Goal: Task Accomplishment & Management: Complete application form

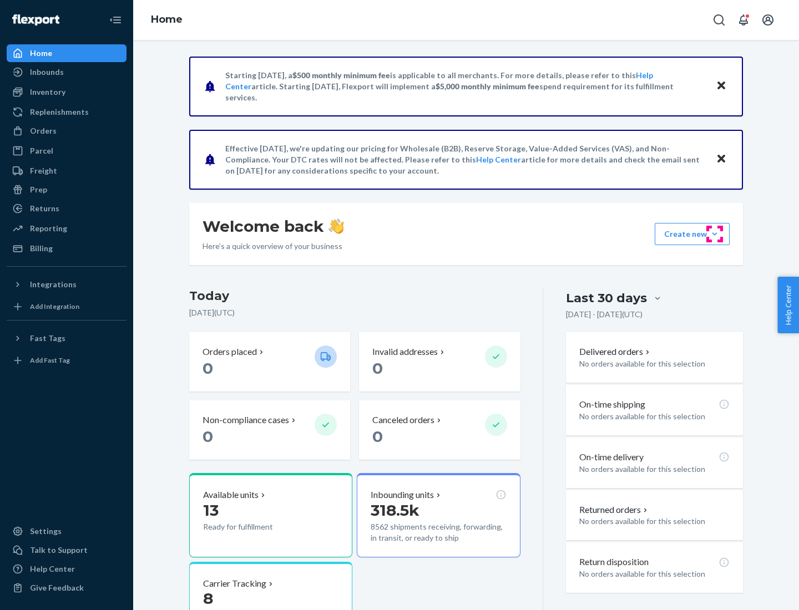
click at [715, 234] on button "Create new Create new inbound Create new order Create new product" at bounding box center [692, 234] width 75 height 22
click at [67, 72] on div "Inbounds" at bounding box center [67, 72] width 118 height 16
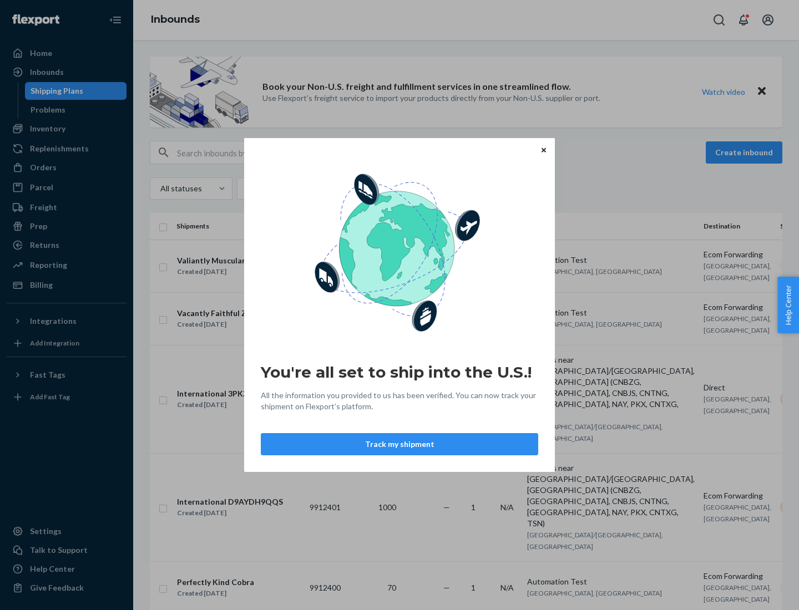
click at [67, 129] on div "You're all set to ship into the U.S.! All the information you provided to us ha…" at bounding box center [399, 305] width 799 height 610
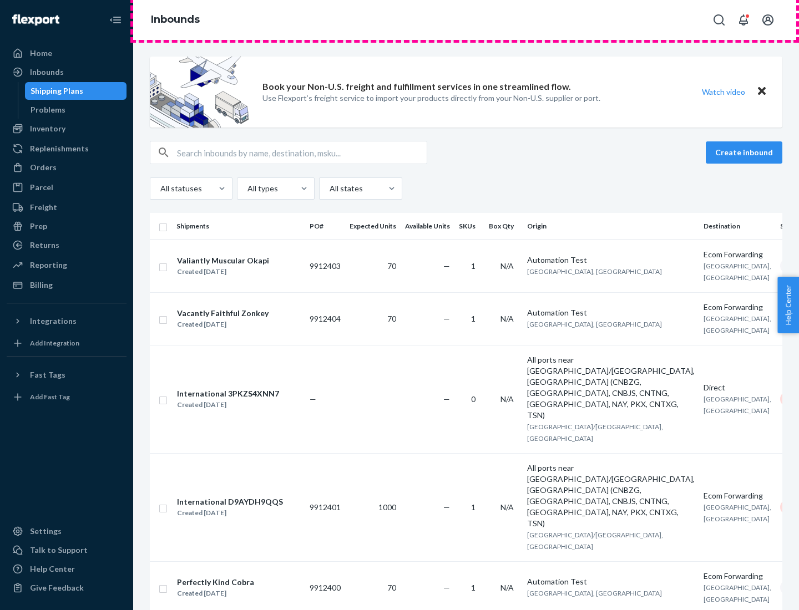
click at [466, 20] on div "Inbounds" at bounding box center [466, 20] width 666 height 40
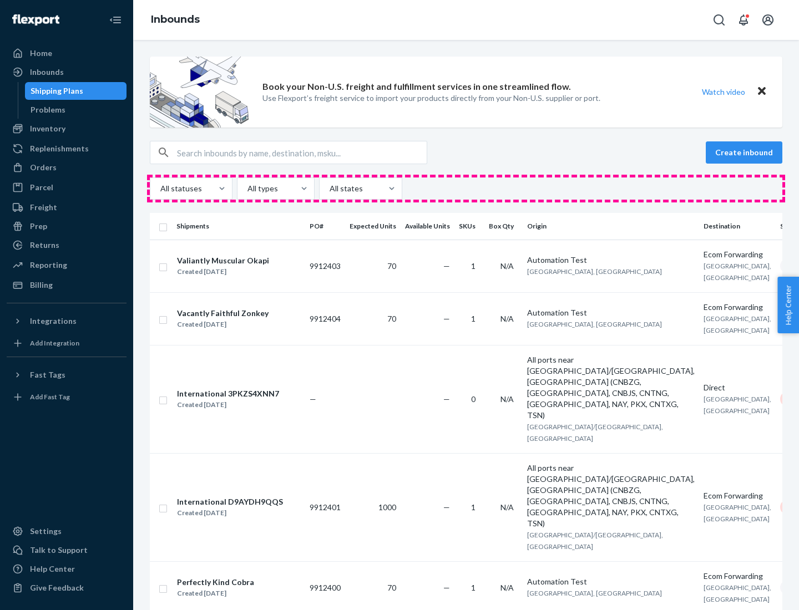
click at [466, 189] on div "All statuses All types All states" at bounding box center [466, 189] width 633 height 22
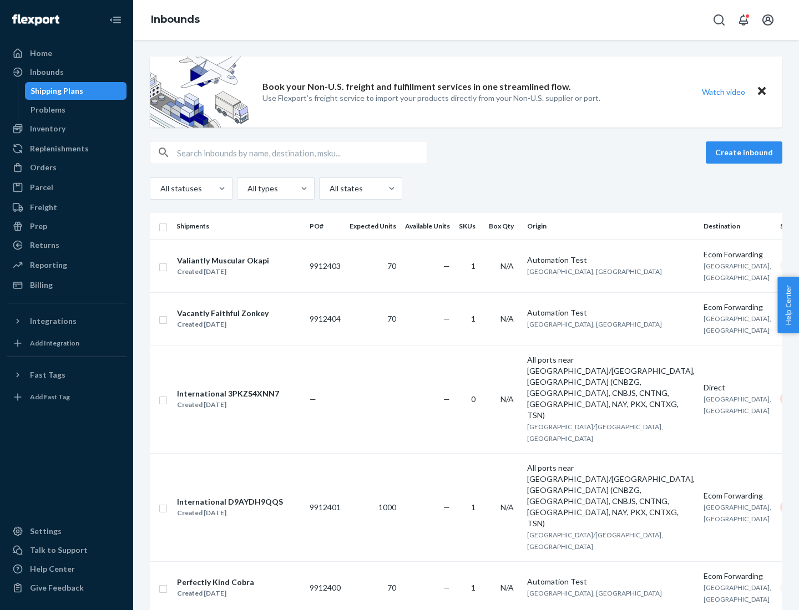
click at [55, 91] on div "Shipping Plans" at bounding box center [57, 90] width 53 height 11
click at [746, 153] on button "Create inbound" at bounding box center [744, 152] width 77 height 22
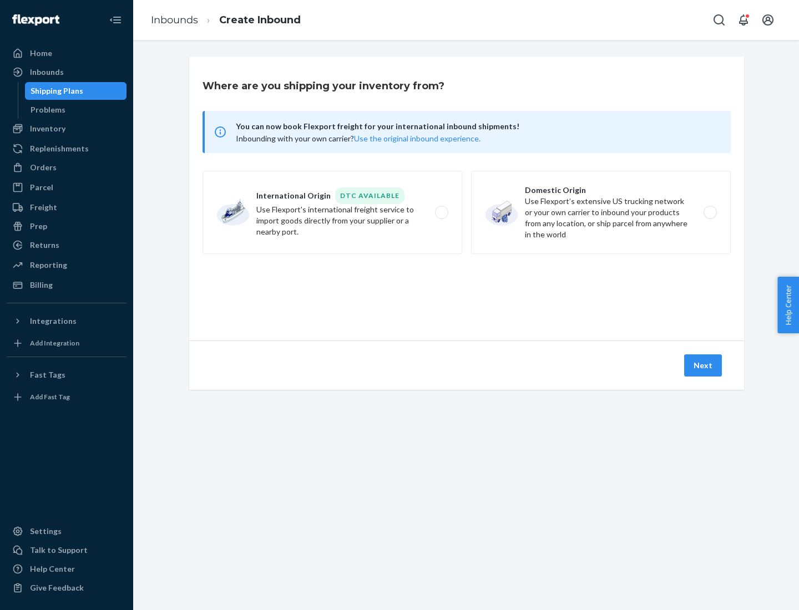
click at [332, 212] on label "International Origin DTC Available Use Flexport's international freight service…" at bounding box center [333, 212] width 260 height 83
click at [441, 212] on input "International Origin DTC Available Use Flexport's international freight service…" at bounding box center [444, 212] width 7 height 7
radio input "true"
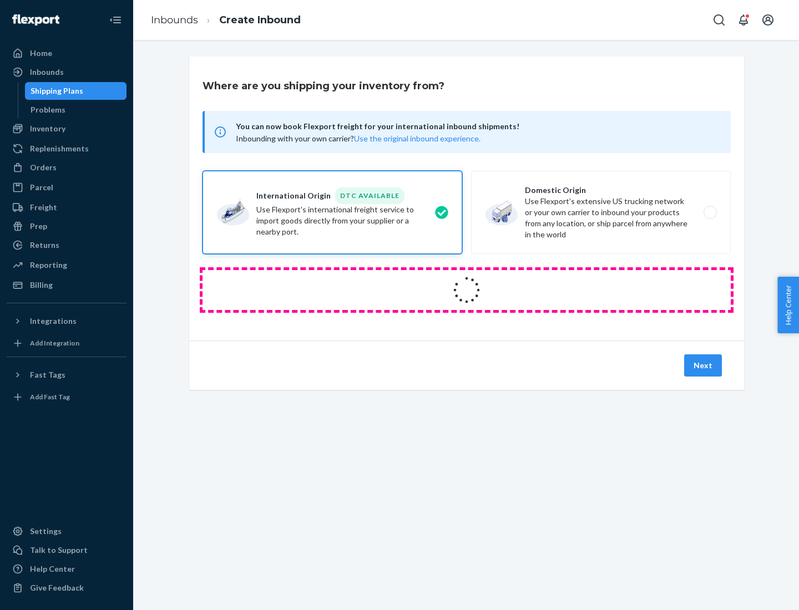
click at [467, 290] on icon at bounding box center [467, 290] width 42 height 42
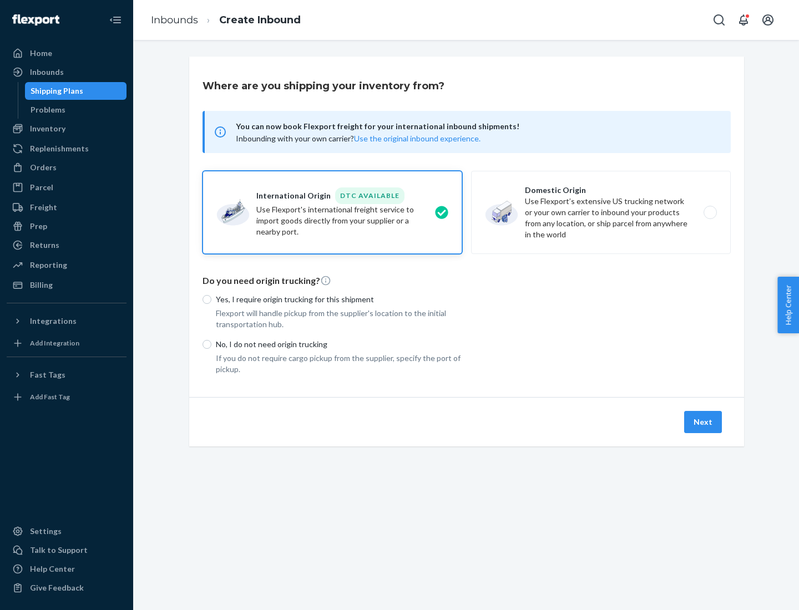
click at [339, 299] on p "Yes, I require origin trucking for this shipment" at bounding box center [339, 299] width 246 height 11
click at [211, 299] on input "Yes, I require origin trucking for this shipment" at bounding box center [207, 299] width 9 height 9
radio input "true"
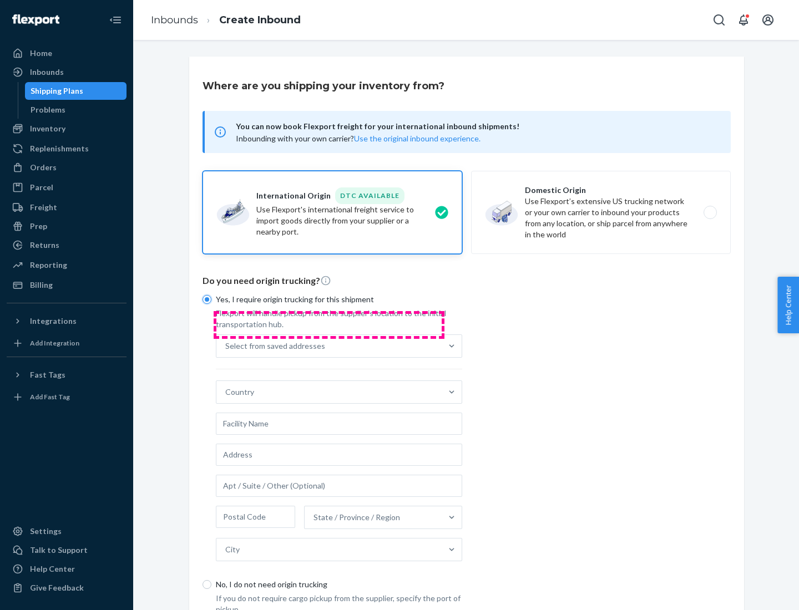
scroll to position [21, 0]
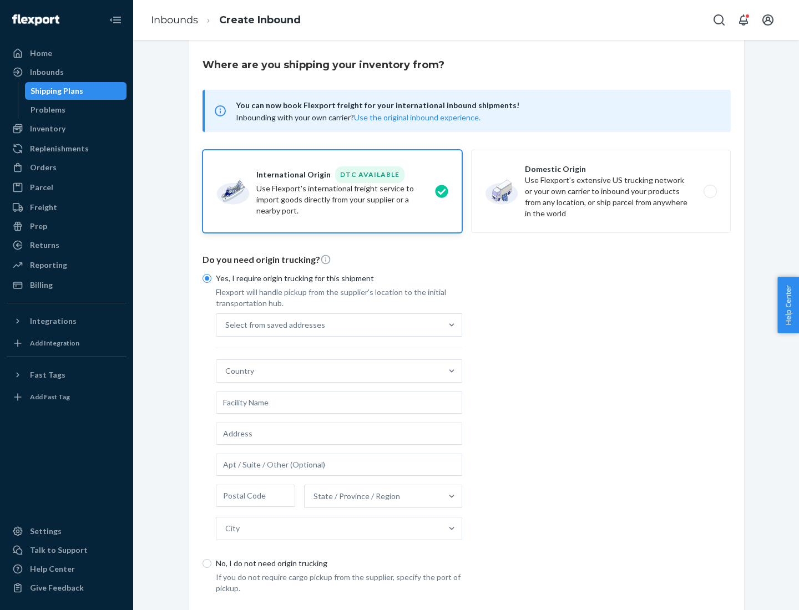
click at [329, 325] on div "Select from saved addresses" at bounding box center [328, 325] width 225 height 22
click at [226, 325] on input "Select from saved addresses" at bounding box center [225, 325] width 1 height 11
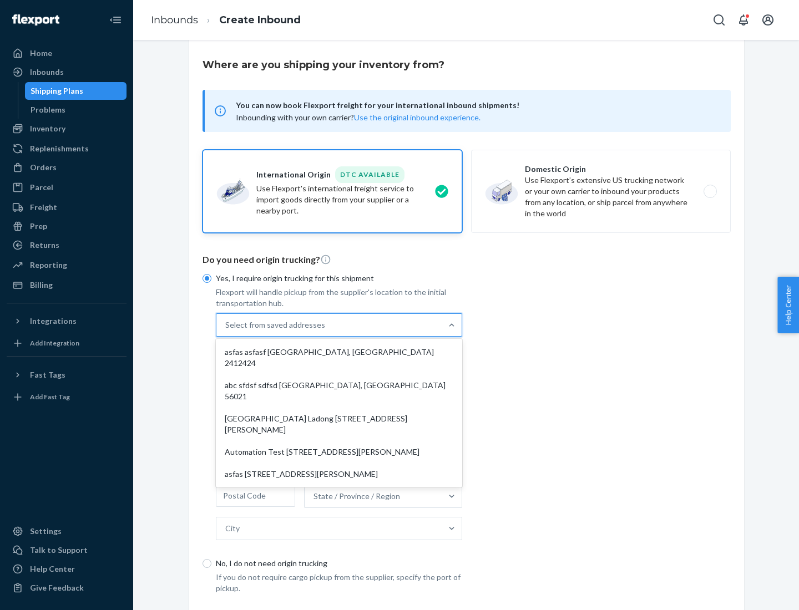
scroll to position [48, 0]
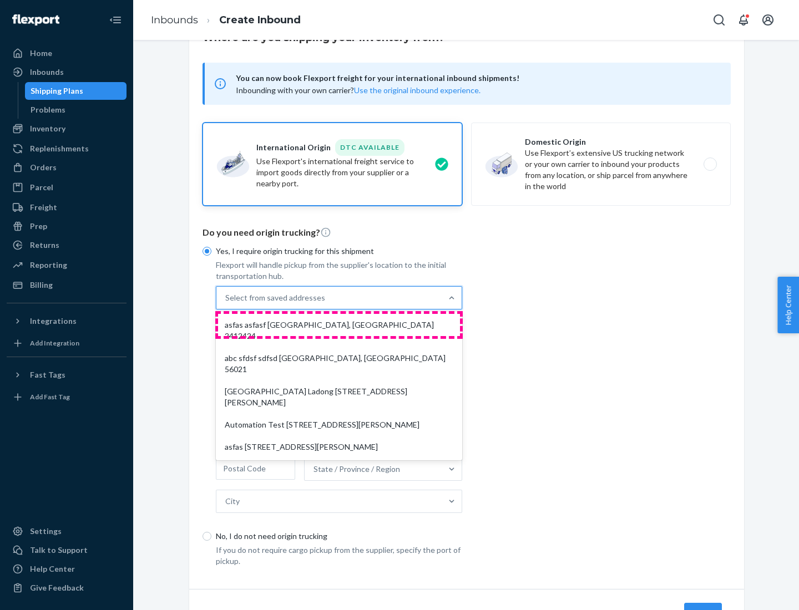
click at [339, 325] on div "asfas asfasf [GEOGRAPHIC_DATA], [GEOGRAPHIC_DATA] 2412424" at bounding box center [339, 330] width 242 height 33
click at [226, 303] on input "option asfas asfasf [GEOGRAPHIC_DATA], [GEOGRAPHIC_DATA] 2412424 focused, 1 of …" at bounding box center [225, 297] width 1 height 11
type input "asfas"
type input "asfasf"
type input "2412424"
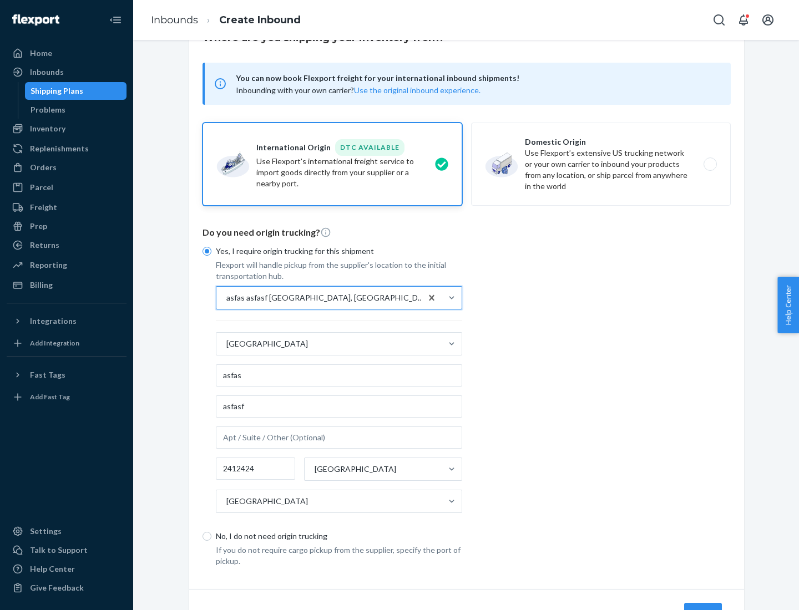
scroll to position [103, 0]
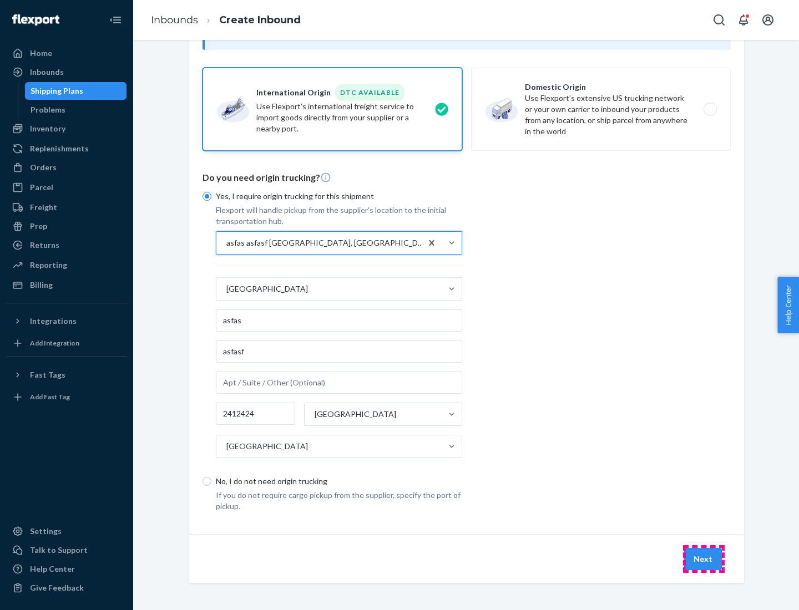
click at [704, 559] on button "Next" at bounding box center [703, 559] width 38 height 22
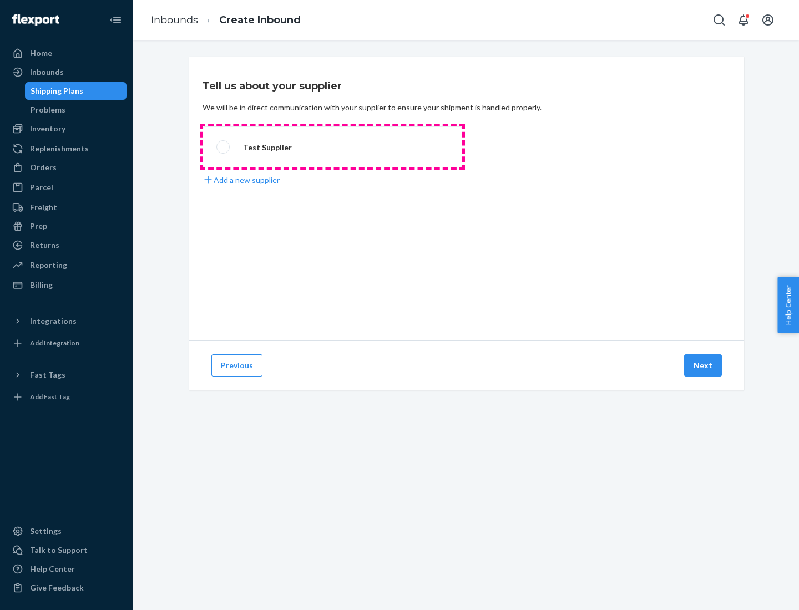
click at [332, 147] on label "Test Supplier" at bounding box center [333, 147] width 260 height 41
click at [224, 147] on input "Test Supplier" at bounding box center [219, 147] width 7 height 7
radio input "true"
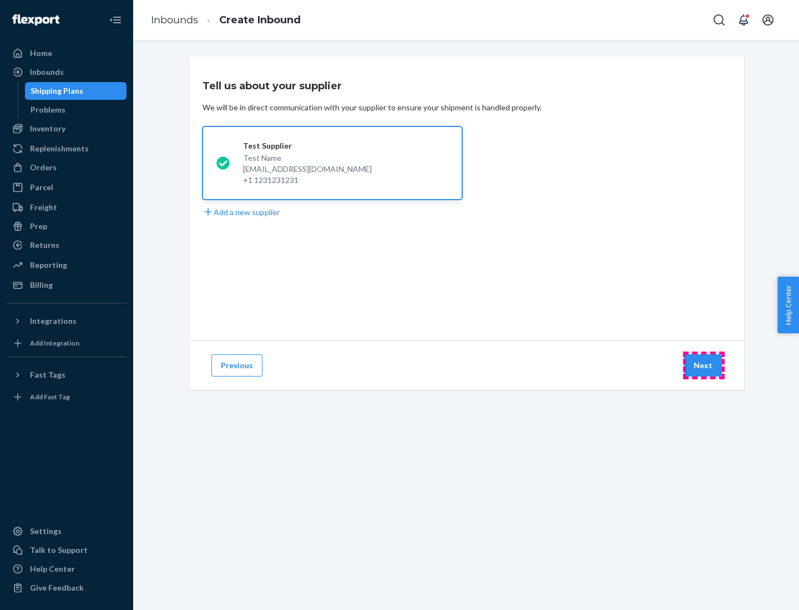
click at [704, 366] on button "Next" at bounding box center [703, 366] width 38 height 22
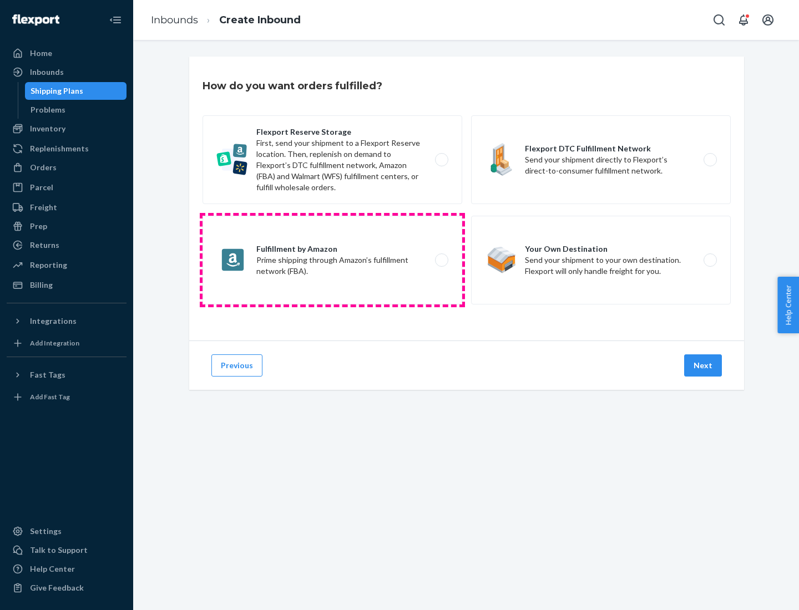
click at [332, 260] on label "Fulfillment by Amazon Prime shipping through Amazon’s fulfillment network (FBA)." at bounding box center [333, 260] width 260 height 89
click at [441, 260] on input "Fulfillment by Amazon Prime shipping through Amazon’s fulfillment network (FBA)." at bounding box center [444, 260] width 7 height 7
radio input "true"
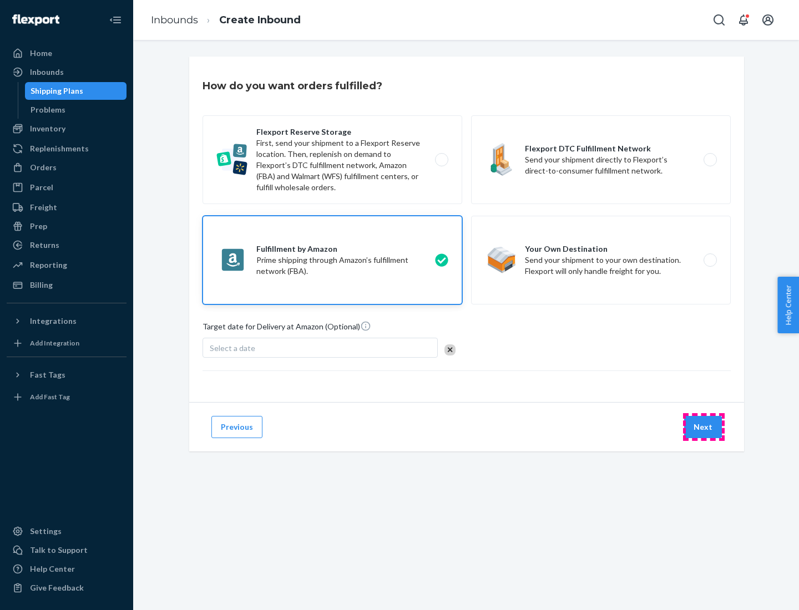
click at [704, 427] on button "Next" at bounding box center [703, 427] width 38 height 22
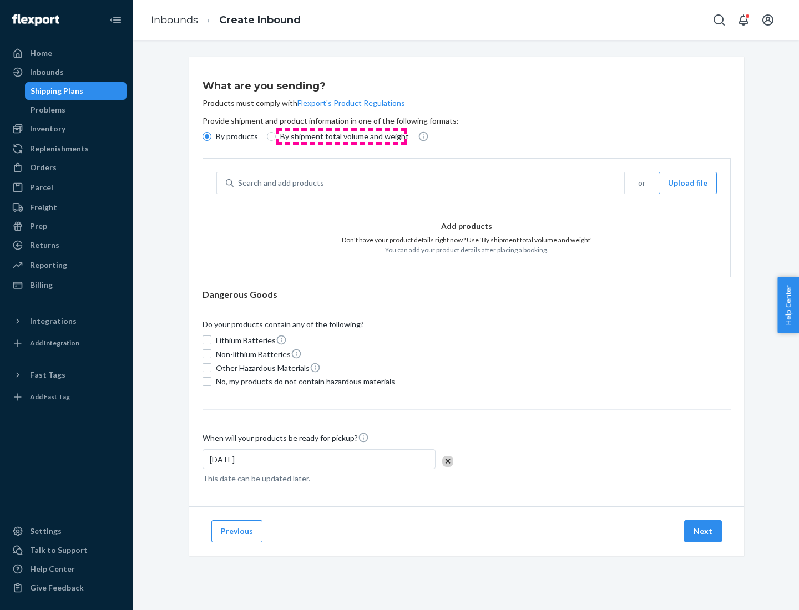
click at [341, 136] on p "By shipment total volume and weight" at bounding box center [344, 136] width 129 height 11
click at [276, 136] on input "By shipment total volume and weight" at bounding box center [271, 136] width 9 height 9
radio input "true"
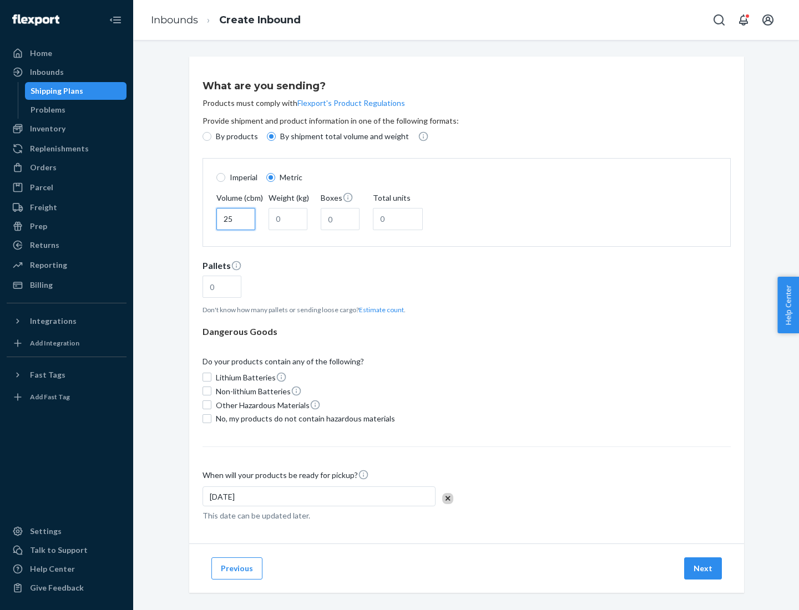
type input "25"
type input "100"
type input "50"
type input "500"
click at [379, 310] on button "Estimate count" at bounding box center [381, 309] width 45 height 9
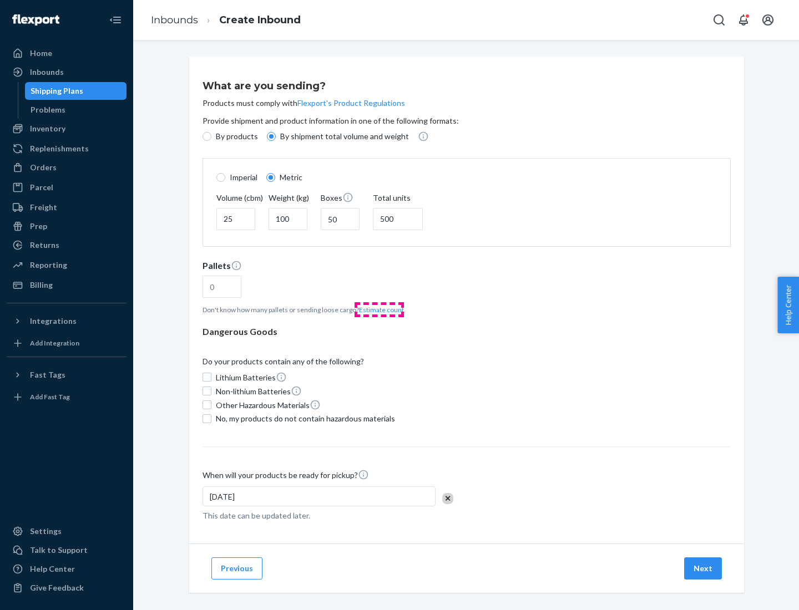
type input "16"
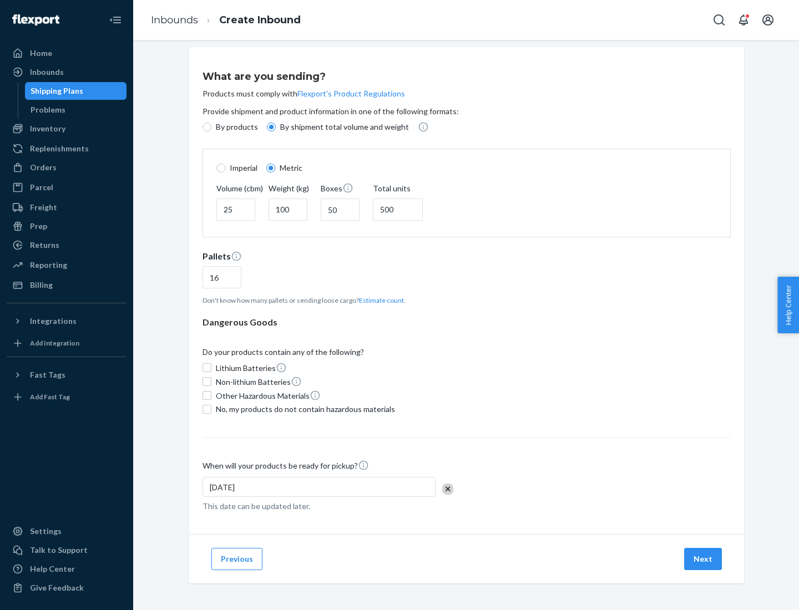
click at [303, 409] on span "No, my products do not contain hazardous materials" at bounding box center [305, 409] width 179 height 11
click at [211, 409] on input "No, my products do not contain hazardous materials" at bounding box center [207, 409] width 9 height 9
checkbox input "true"
click at [704, 559] on button "Next" at bounding box center [703, 559] width 38 height 22
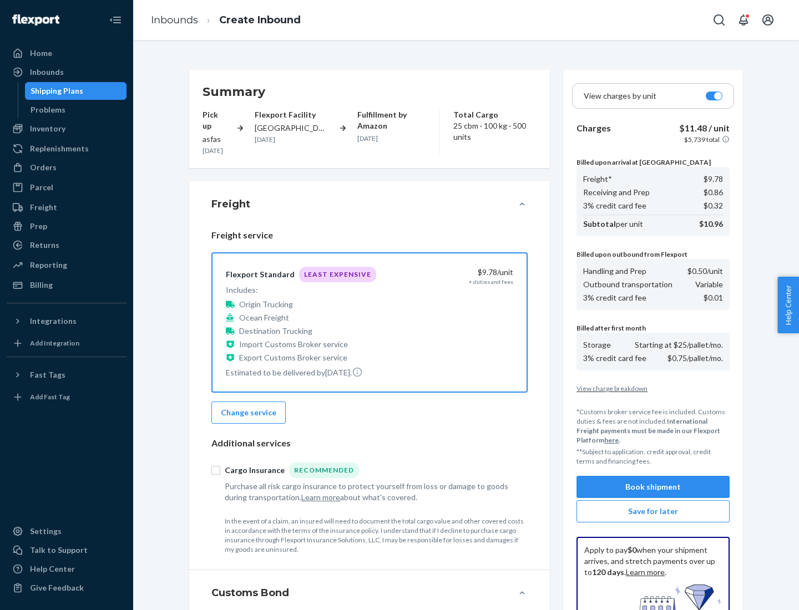
scroll to position [162, 0]
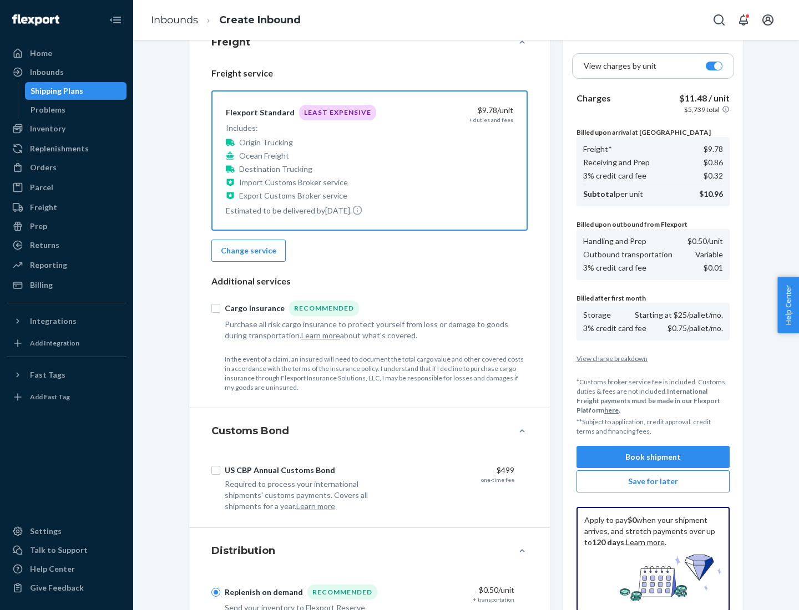
click at [653, 457] on button "Book shipment" at bounding box center [652, 457] width 153 height 22
